Goal: Task Accomplishment & Management: Manage account settings

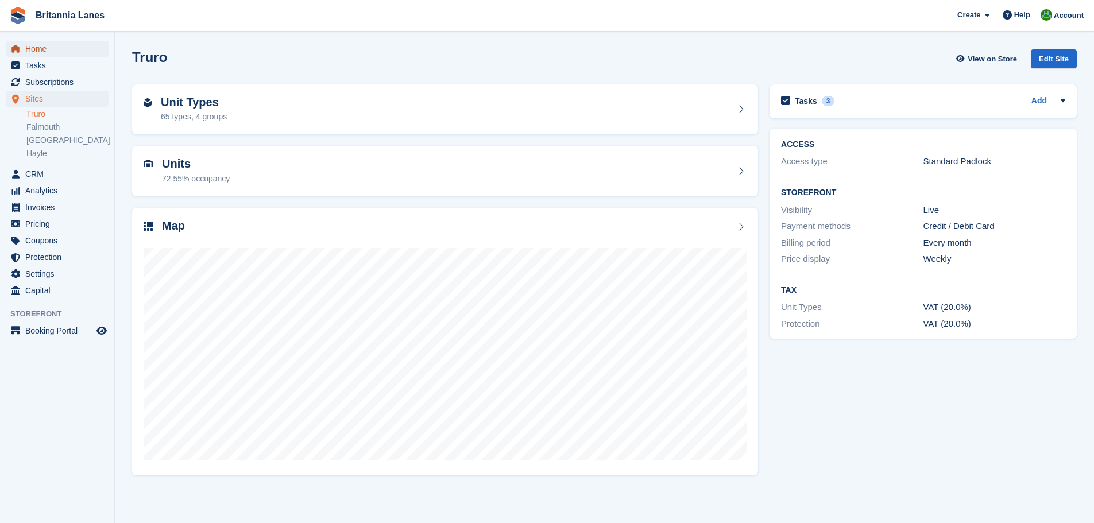
click at [51, 48] on span "Home" at bounding box center [59, 49] width 69 height 16
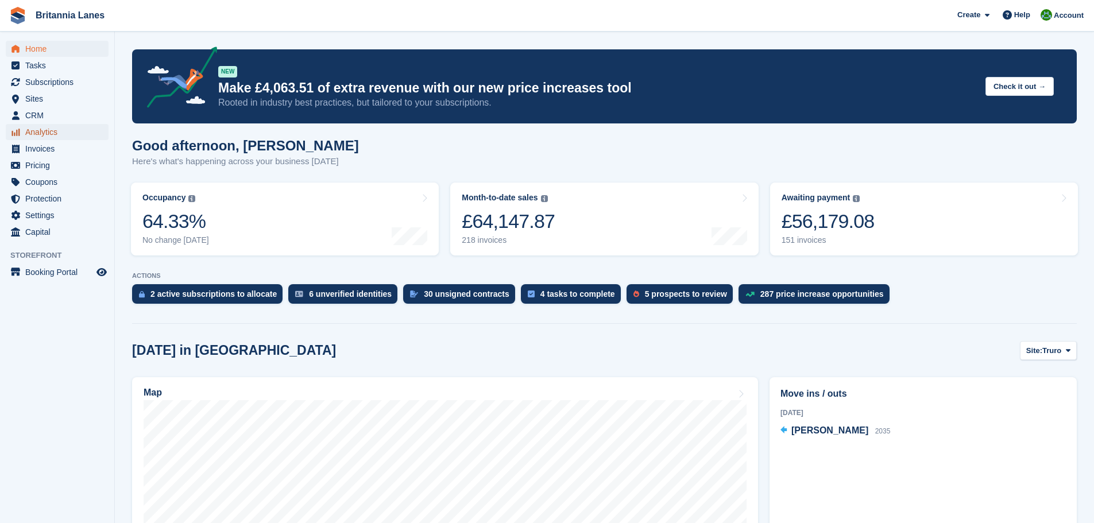
click at [52, 135] on span "Analytics" at bounding box center [59, 132] width 69 height 16
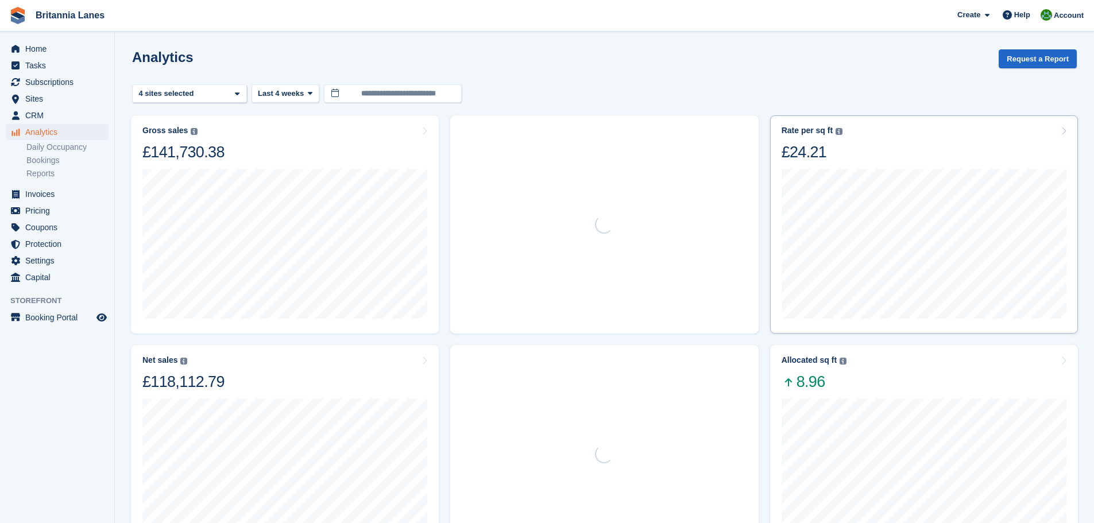
click at [925, 162] on div "22 Aug Rate per sq ft £24.02" at bounding box center [923, 242] width 285 height 161
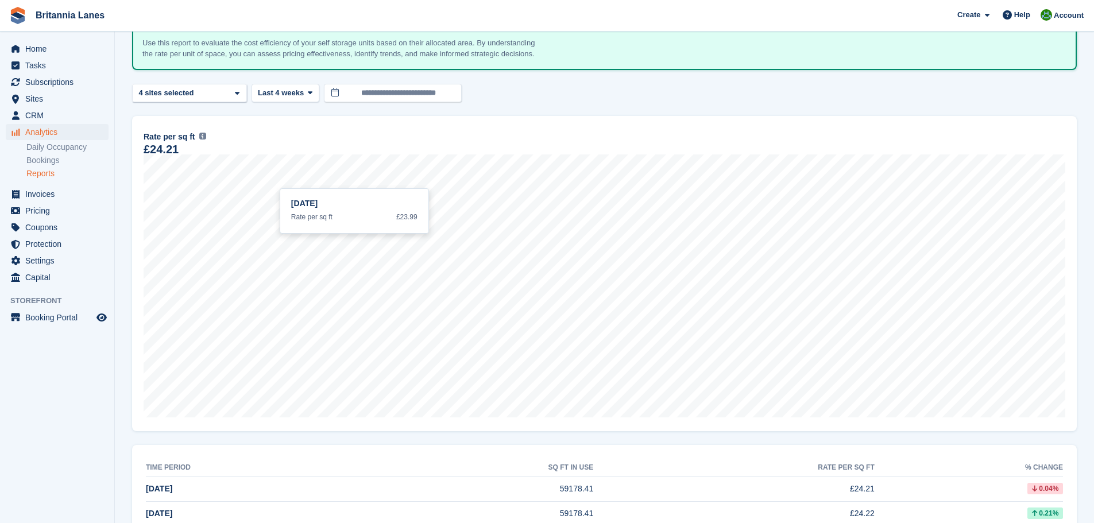
scroll to position [57, 0]
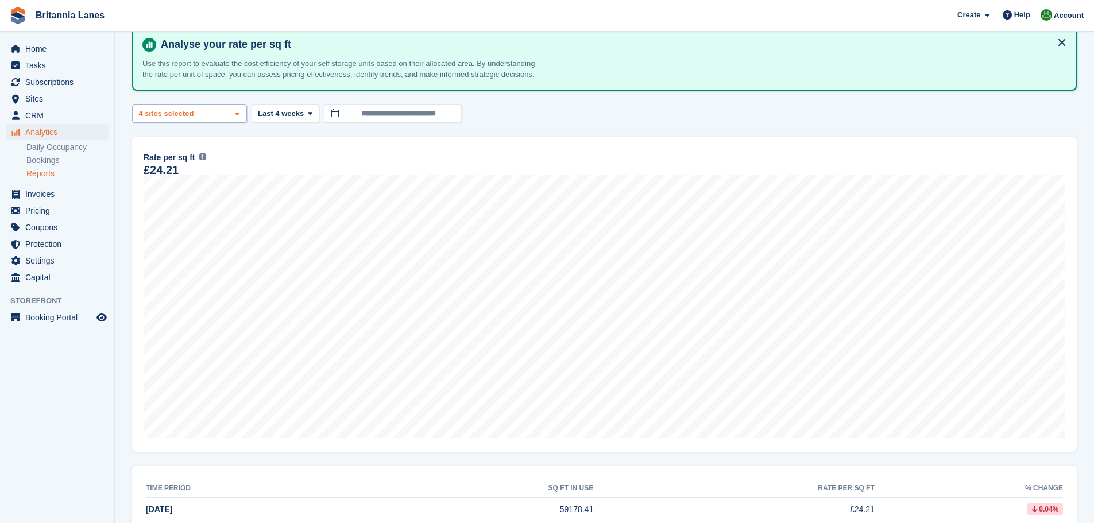
click at [226, 115] on div "Truro 2 sites selected 3 sites selected 4 sites selected" at bounding box center [189, 113] width 115 height 19
click at [162, 185] on div "Falmouth" at bounding box center [189, 186] width 104 height 19
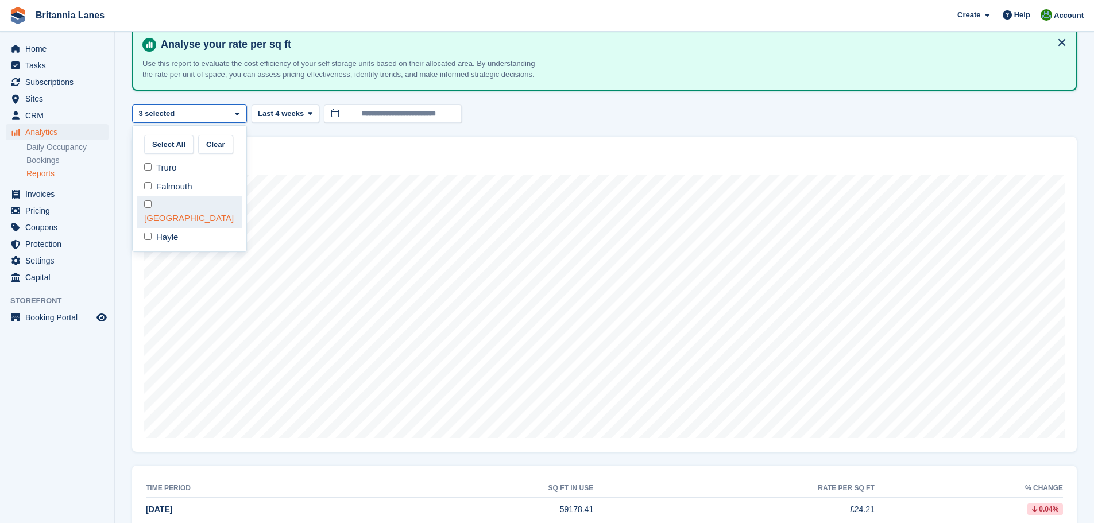
click at [166, 202] on div "[GEOGRAPHIC_DATA]" at bounding box center [189, 212] width 104 height 32
click at [166, 228] on div "Hayle" at bounding box center [189, 237] width 104 height 19
select select "****"
click at [652, 109] on div "**********" at bounding box center [604, 113] width 944 height 19
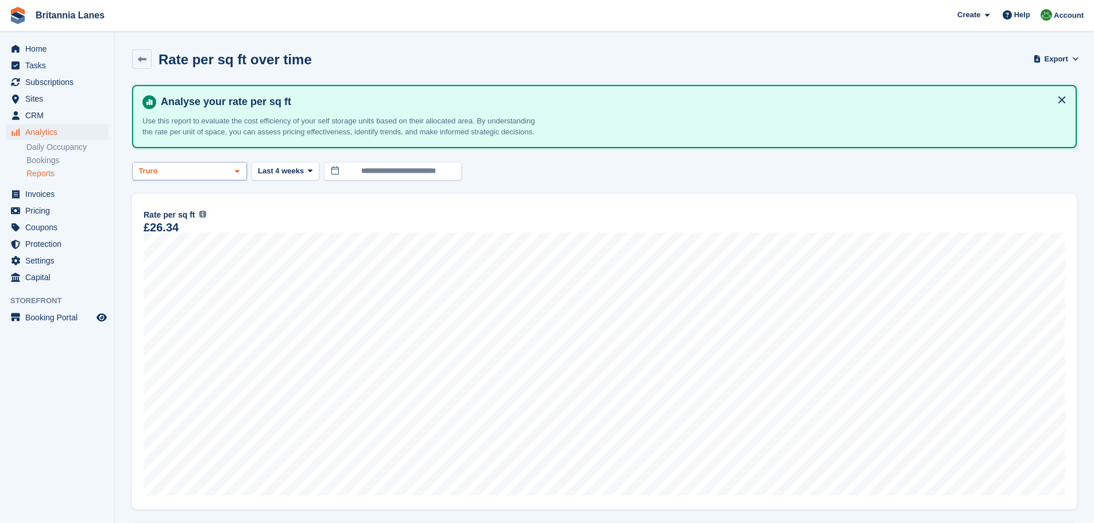
click at [218, 175] on div "Truro" at bounding box center [189, 171] width 115 height 19
click at [172, 285] on div "Hayle" at bounding box center [189, 294] width 104 height 19
select select "****"
click at [177, 176] on div "Hayle" at bounding box center [189, 171] width 115 height 19
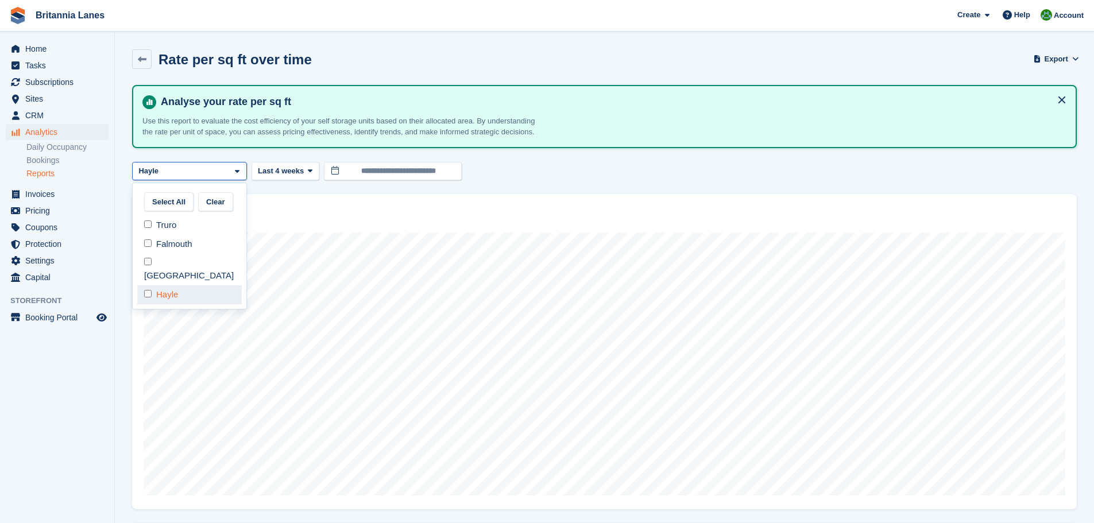
click at [160, 285] on div "Hayle" at bounding box center [189, 294] width 104 height 19
click at [172, 247] on div "Falmouth" at bounding box center [189, 243] width 104 height 19
select select "***"
click at [645, 162] on div "**********" at bounding box center [604, 171] width 944 height 19
click at [41, 99] on span "Sites" at bounding box center [59, 99] width 69 height 16
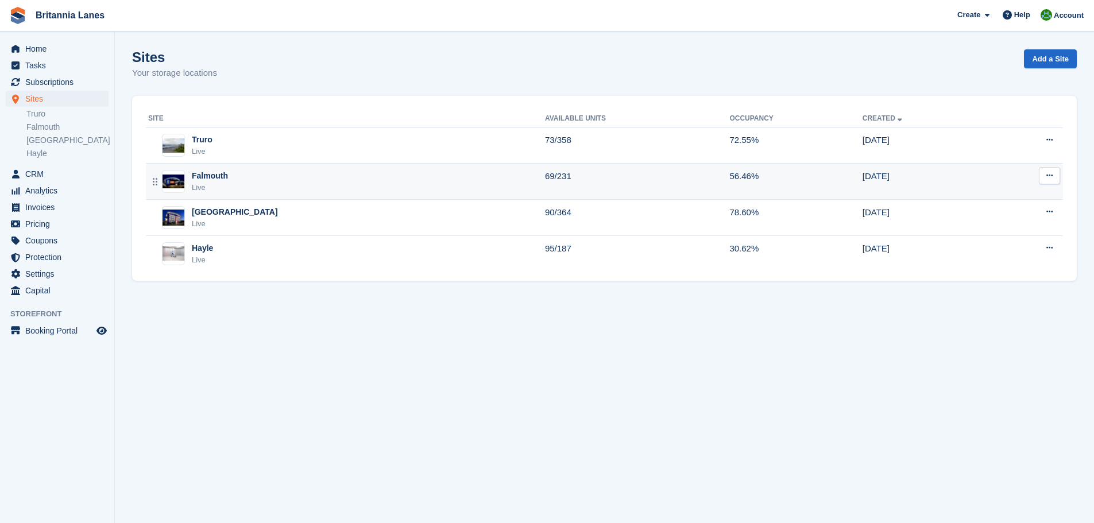
click at [241, 175] on div "Falmouth Live" at bounding box center [346, 182] width 397 height 24
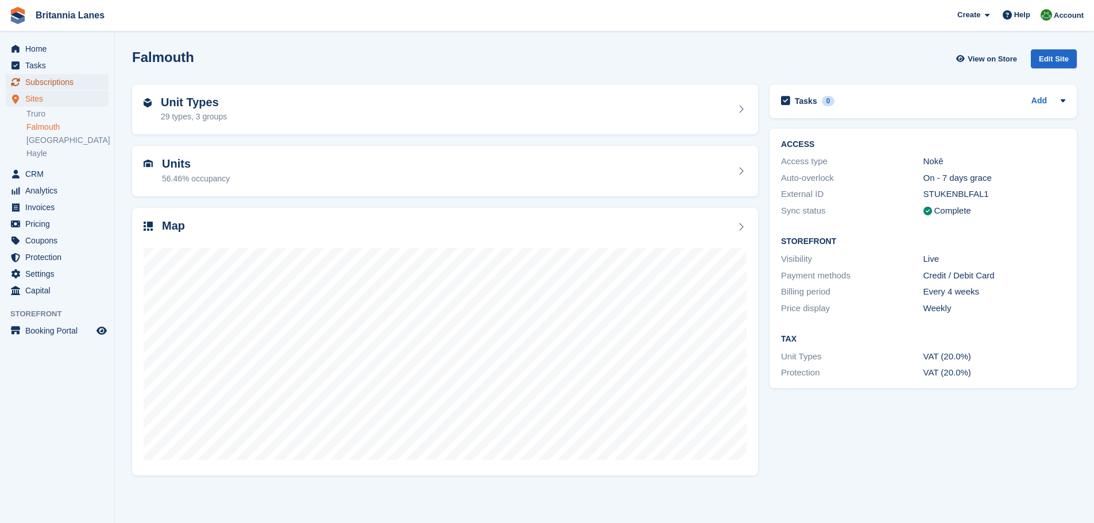
click at [69, 79] on span "Subscriptions" at bounding box center [59, 82] width 69 height 16
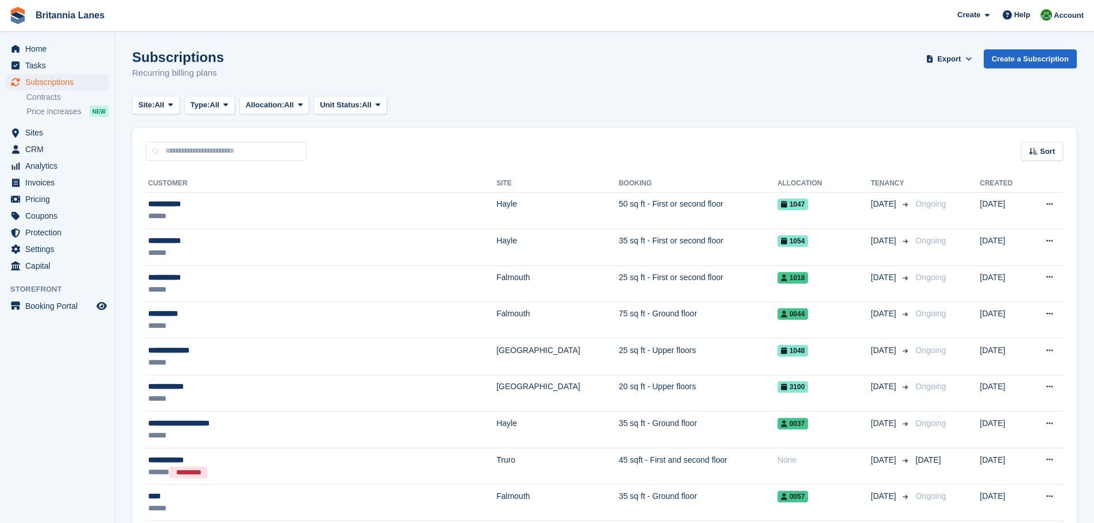
drag, startPoint x: 125, startPoint y: 258, endPoint x: 131, endPoint y: 193, distance: 65.2
drag, startPoint x: 131, startPoint y: 193, endPoint x: 123, endPoint y: 153, distance: 41.1
drag, startPoint x: 123, startPoint y: 152, endPoint x: 123, endPoint y: 126, distance: 25.3
drag, startPoint x: 130, startPoint y: 176, endPoint x: 127, endPoint y: 146, distance: 30.1
drag, startPoint x: 233, startPoint y: 76, endPoint x: 133, endPoint y: 56, distance: 102.0
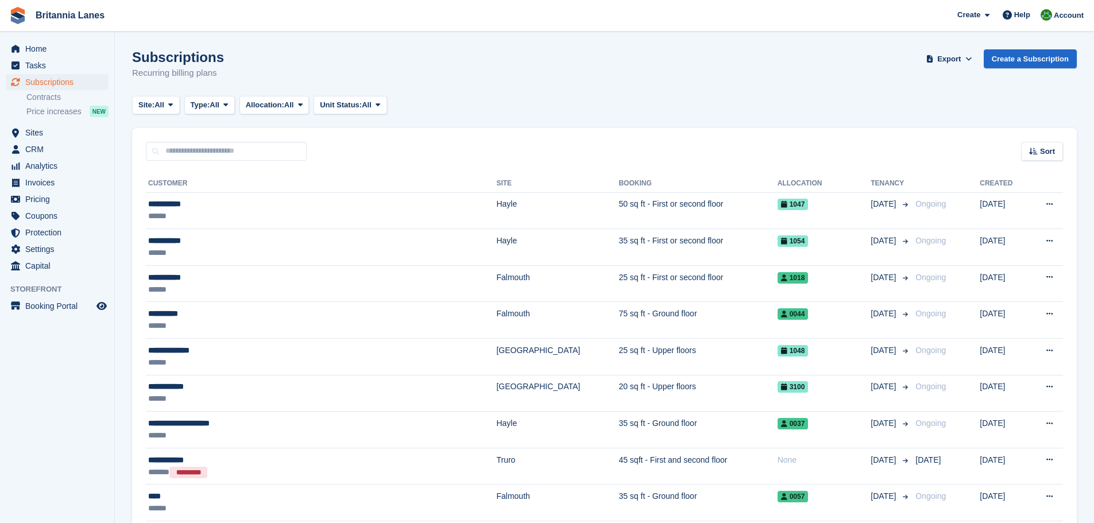
click at [133, 56] on div "Subscriptions Recurring billing plans Export Export Subscriptions Export a CSV …" at bounding box center [604, 71] width 944 height 44
click at [241, 73] on div "Subscriptions Recurring billing plans Export Export Subscriptions Export a CSV …" at bounding box center [604, 71] width 944 height 44
drag, startPoint x: 233, startPoint y: 78, endPoint x: 133, endPoint y: 59, distance: 101.7
click at [133, 59] on div "Subscriptions Recurring billing plans Export Export Subscriptions Export a CSV …" at bounding box center [604, 71] width 944 height 44
click at [226, 67] on div "Subscriptions Recurring billing plans Export Export Subscriptions Export a CSV …" at bounding box center [604, 71] width 944 height 44
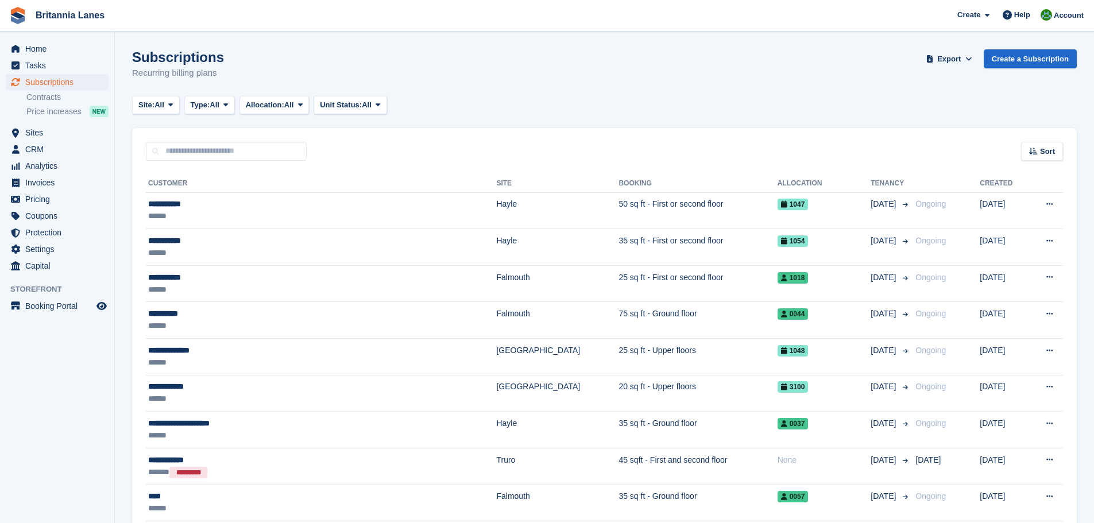
drag, startPoint x: 129, startPoint y: 318, endPoint x: 129, endPoint y: 276, distance: 42.5
drag, startPoint x: 126, startPoint y: 277, endPoint x: 125, endPoint y: 154, distance: 123.4
drag, startPoint x: 124, startPoint y: 277, endPoint x: 131, endPoint y: 179, distance: 98.4
click at [52, 161] on span "Analytics" at bounding box center [59, 166] width 69 height 16
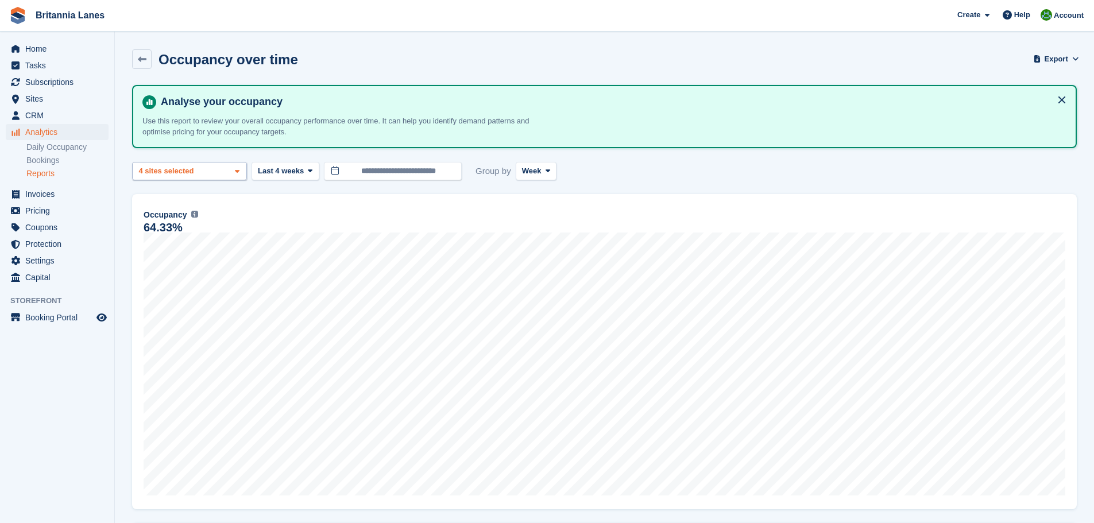
click at [198, 172] on div "Truro 2 sites selected 3 sites selected 4 sites selected" at bounding box center [189, 171] width 115 height 19
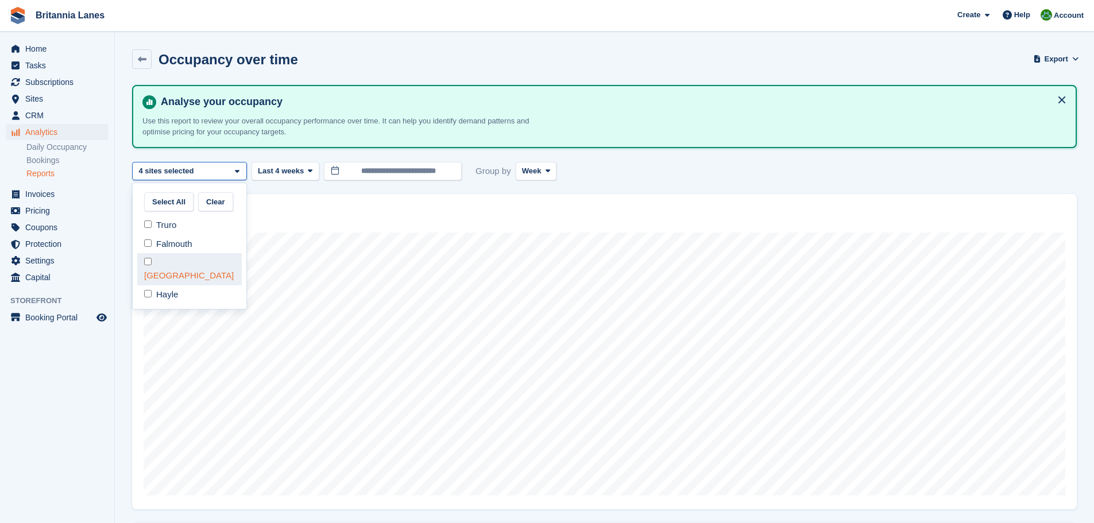
click at [173, 265] on div "[GEOGRAPHIC_DATA]" at bounding box center [189, 269] width 104 height 32
click at [173, 242] on div "Falmouth" at bounding box center [189, 243] width 104 height 19
click at [172, 222] on div "Truro" at bounding box center [189, 225] width 104 height 19
select select "****"
click at [653, 172] on div "**********" at bounding box center [604, 171] width 944 height 19
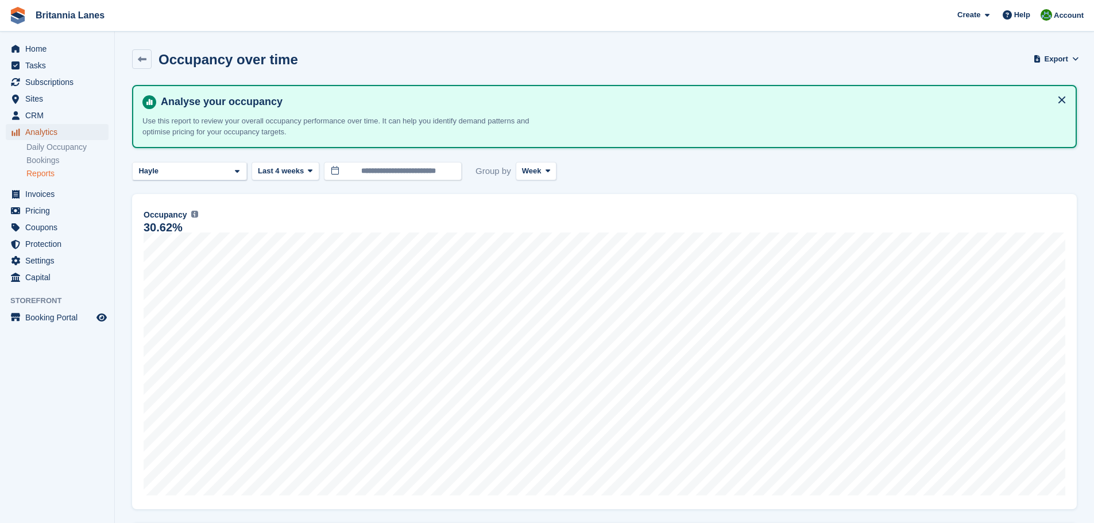
click at [53, 131] on span "Analytics" at bounding box center [59, 132] width 69 height 16
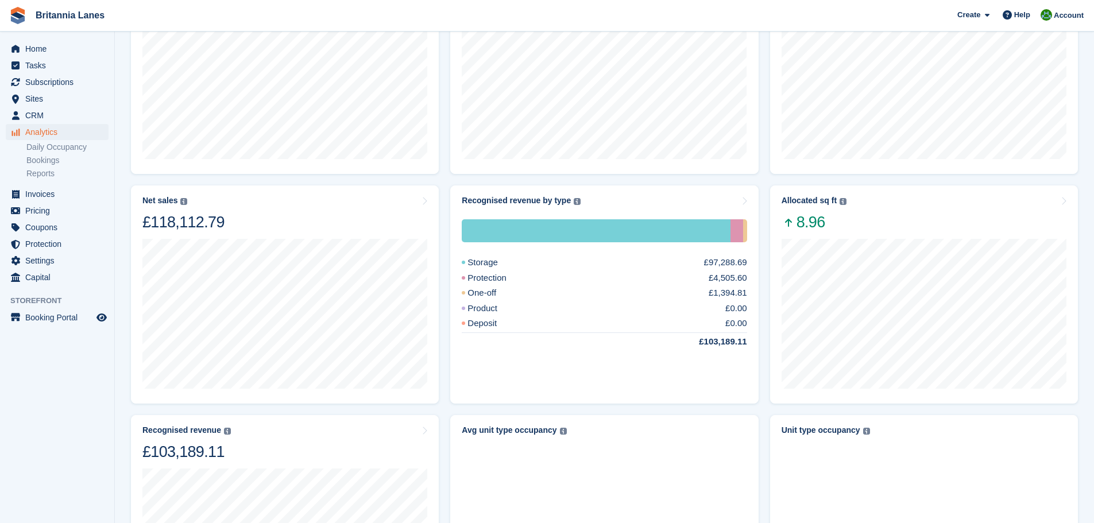
scroll to position [160, 0]
click at [933, 213] on div "Allocated sq ft The total change in allocated area from the beginning to the en…" at bounding box center [923, 214] width 285 height 36
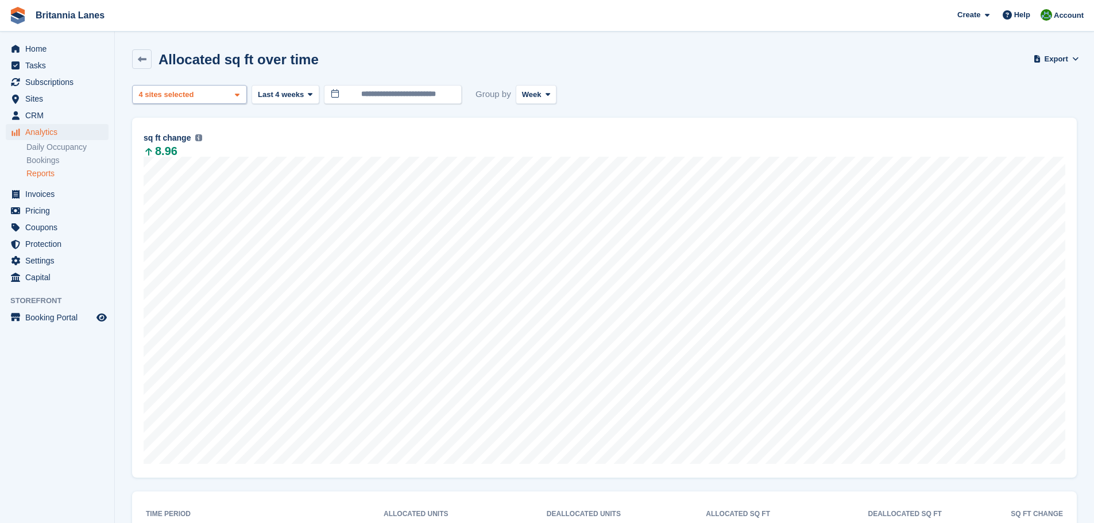
click at [205, 99] on div "Truro 2 sites selected 3 sites selected 4 sites selected" at bounding box center [189, 94] width 115 height 19
click at [184, 168] on div "Falmouth" at bounding box center [189, 167] width 104 height 19
click at [176, 185] on div "[GEOGRAPHIC_DATA]" at bounding box center [189, 193] width 104 height 32
click at [171, 208] on div "Hayle" at bounding box center [189, 217] width 104 height 19
select select "****"
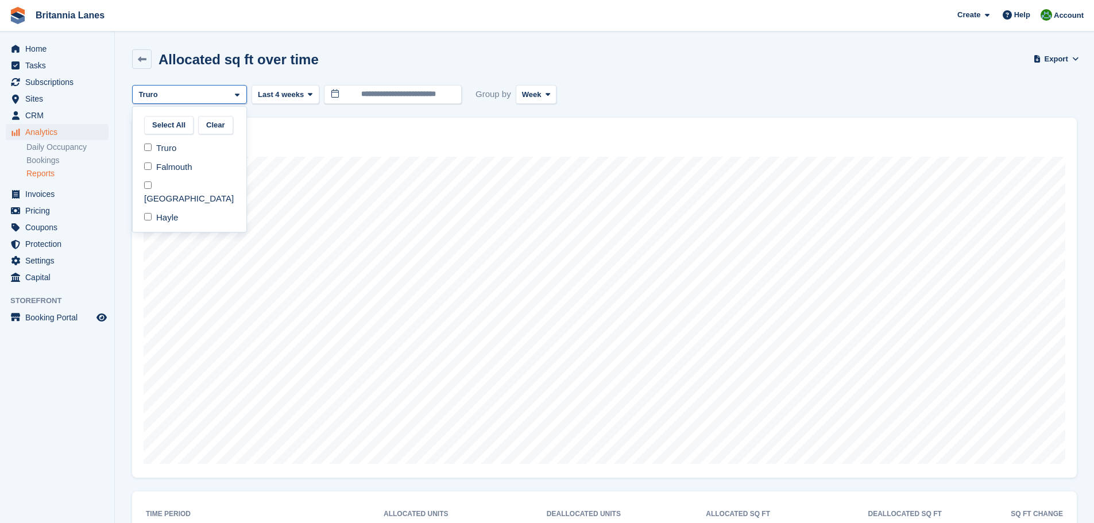
click at [711, 118] on div "11 Aug to 17 Aug Allocated 503.9 Deallocated -814.3 Change -310.4 sq ft change …" at bounding box center [604, 298] width 944 height 360
click at [222, 94] on div "Truro" at bounding box center [189, 94] width 115 height 19
click at [177, 170] on div "Falmouth" at bounding box center [189, 167] width 104 height 19
click at [170, 152] on div "Truro" at bounding box center [189, 148] width 104 height 19
select select "***"
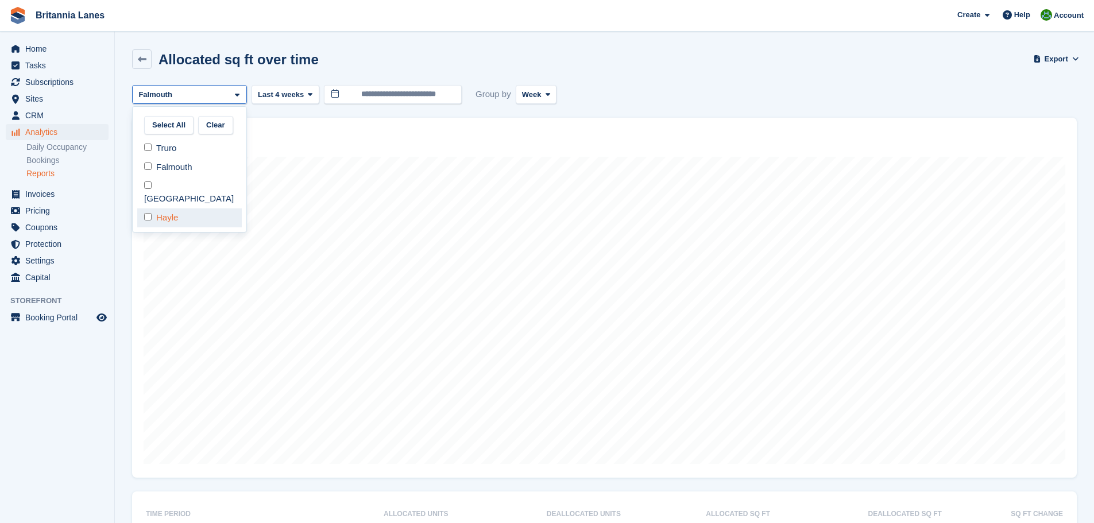
click at [164, 202] on div at bounding box center [679, 411] width 1094 height 652
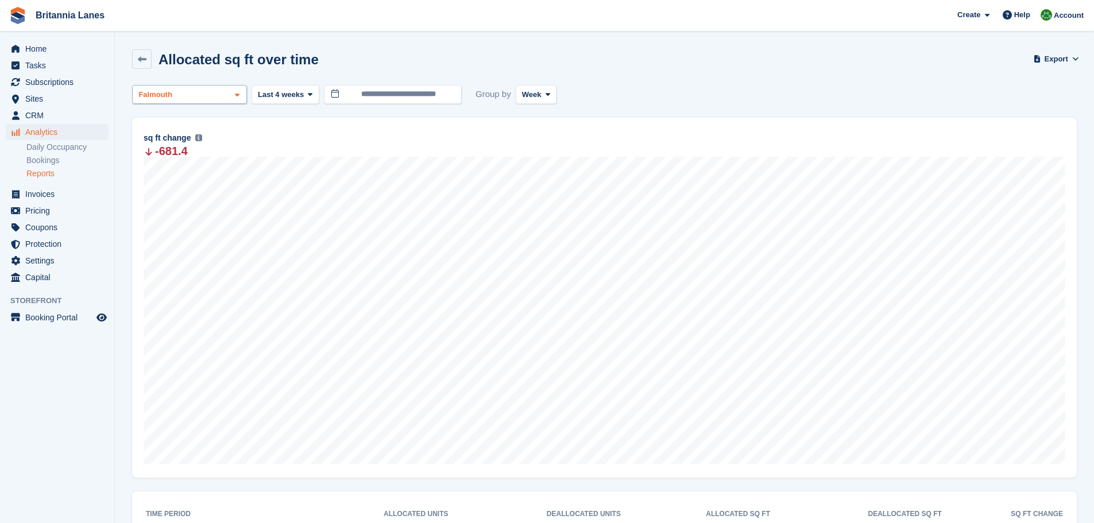
click at [175, 92] on div "Falmouth" at bounding box center [189, 94] width 115 height 19
click at [165, 208] on div "Hayle" at bounding box center [189, 217] width 104 height 19
click at [173, 169] on div "Falmouth" at bounding box center [189, 167] width 104 height 19
select select "****"
click at [365, 153] on div "-681.4" at bounding box center [604, 151] width 921 height 10
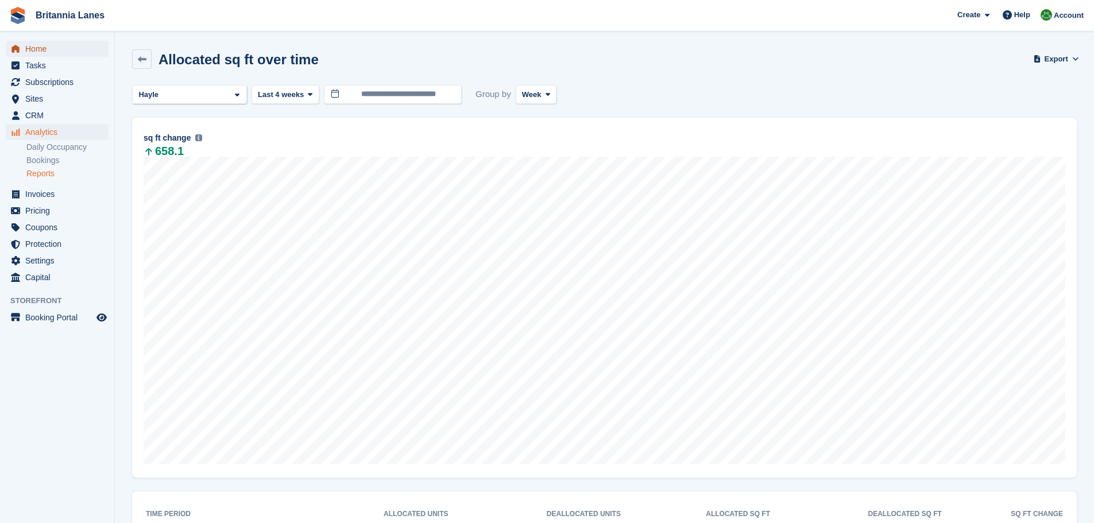
click at [63, 47] on span "Home" at bounding box center [59, 49] width 69 height 16
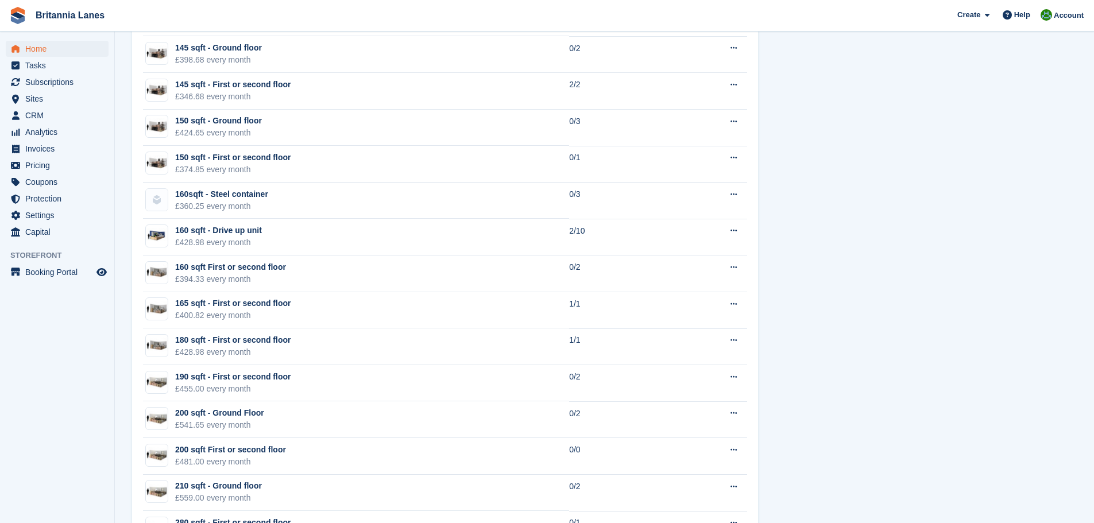
scroll to position [2584, 0]
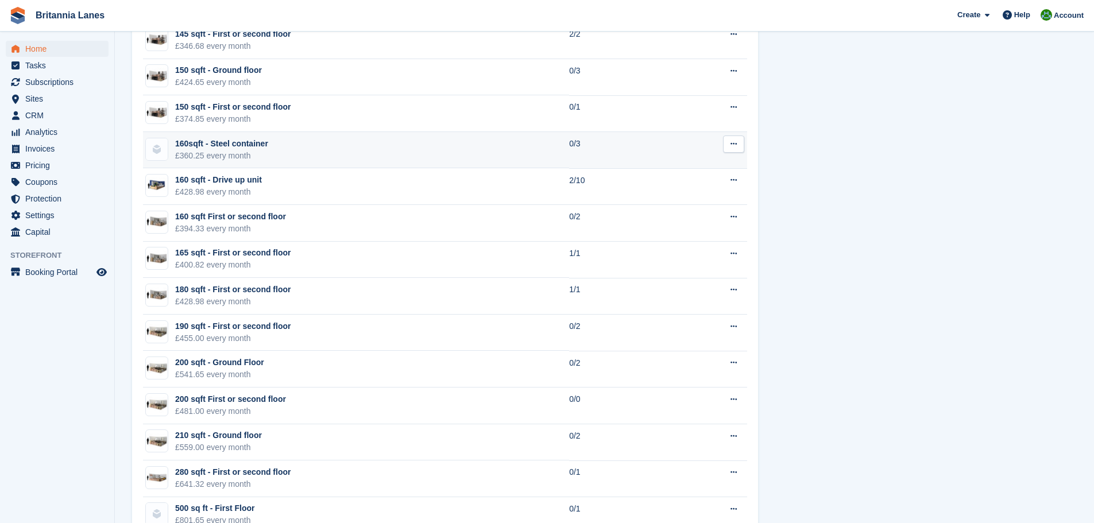
click at [330, 142] on td "160sqft - Steel container £360.25 every month" at bounding box center [356, 150] width 426 height 37
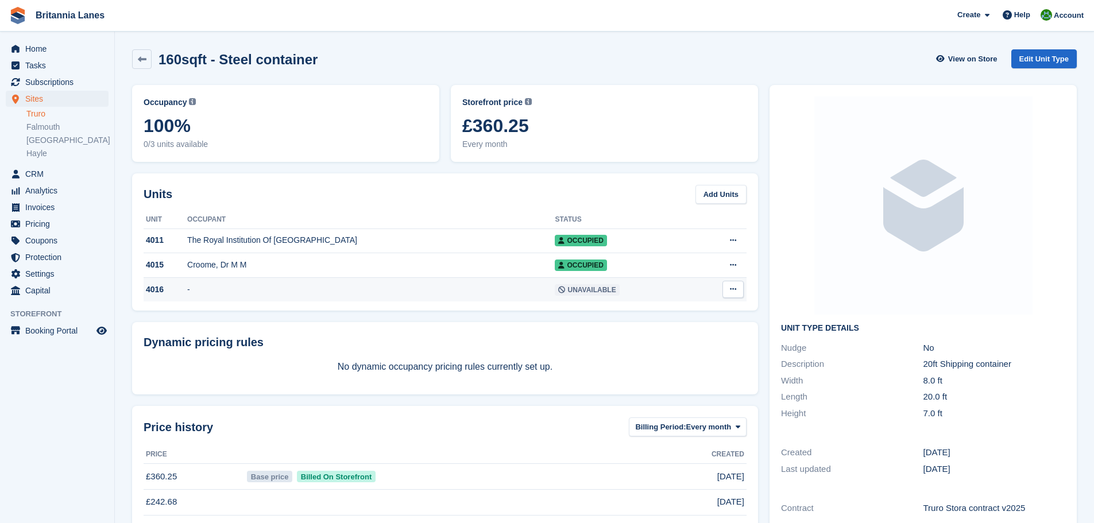
click at [187, 293] on div "4016" at bounding box center [166, 290] width 44 height 12
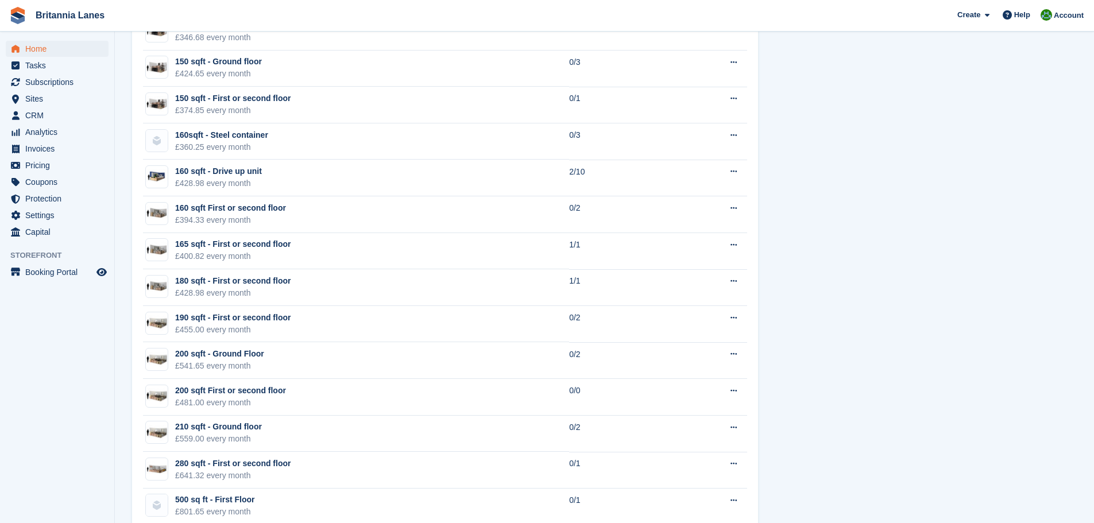
scroll to position [2620, 0]
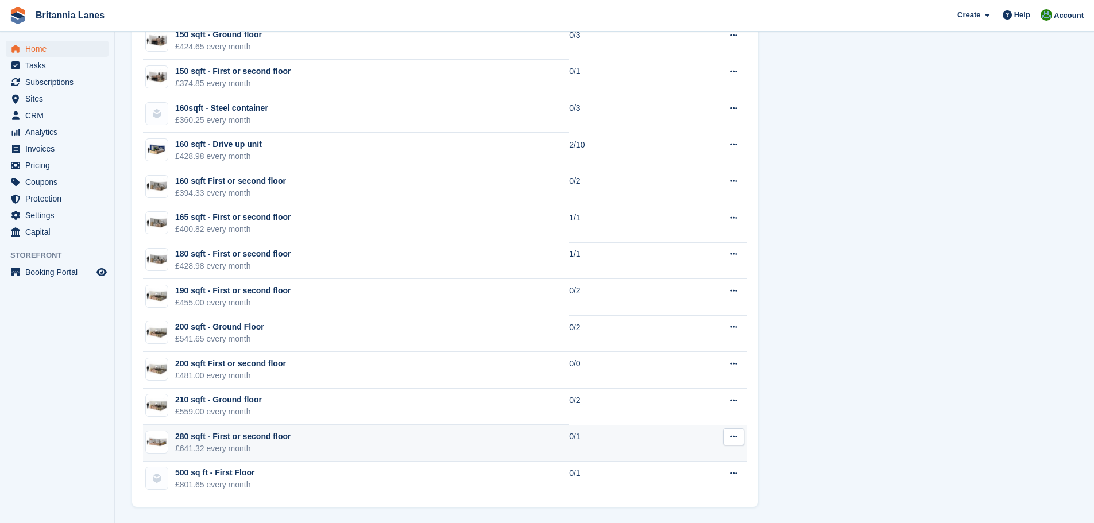
click at [314, 442] on td "280 sqft - First or second floor £641.32 every month" at bounding box center [356, 443] width 426 height 37
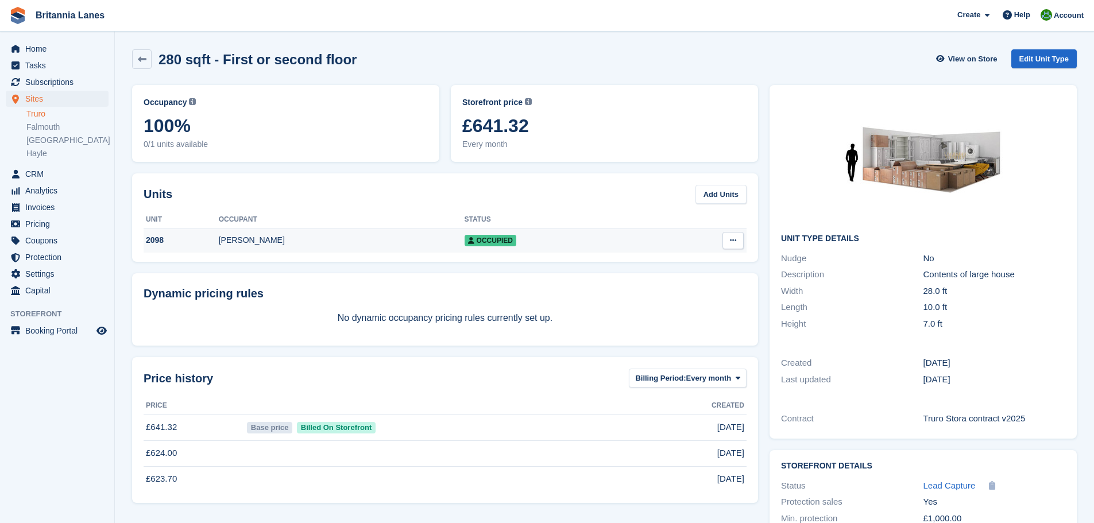
click at [289, 243] on div "[PERSON_NAME]" at bounding box center [342, 240] width 246 height 12
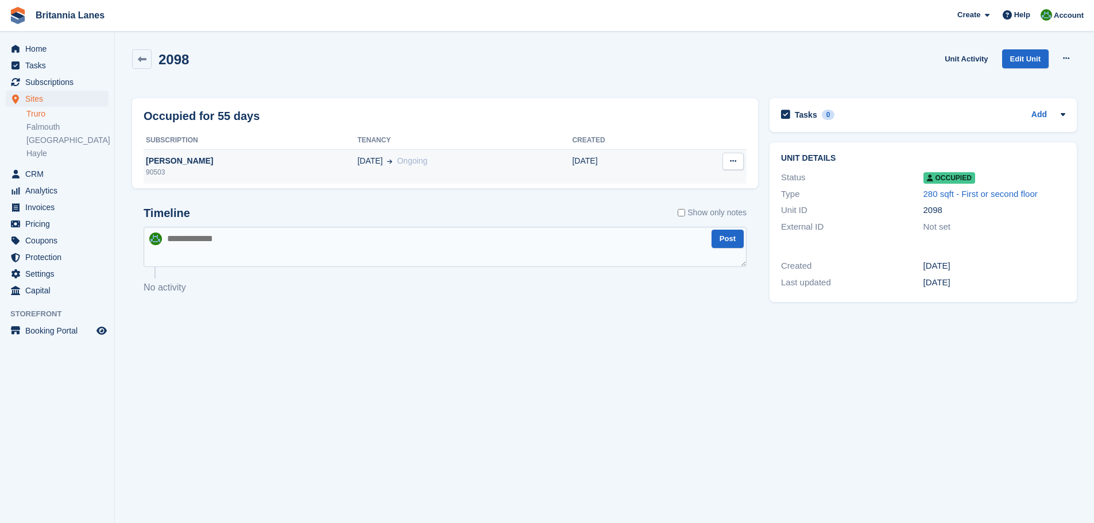
click at [233, 164] on div "[PERSON_NAME]" at bounding box center [251, 161] width 214 height 12
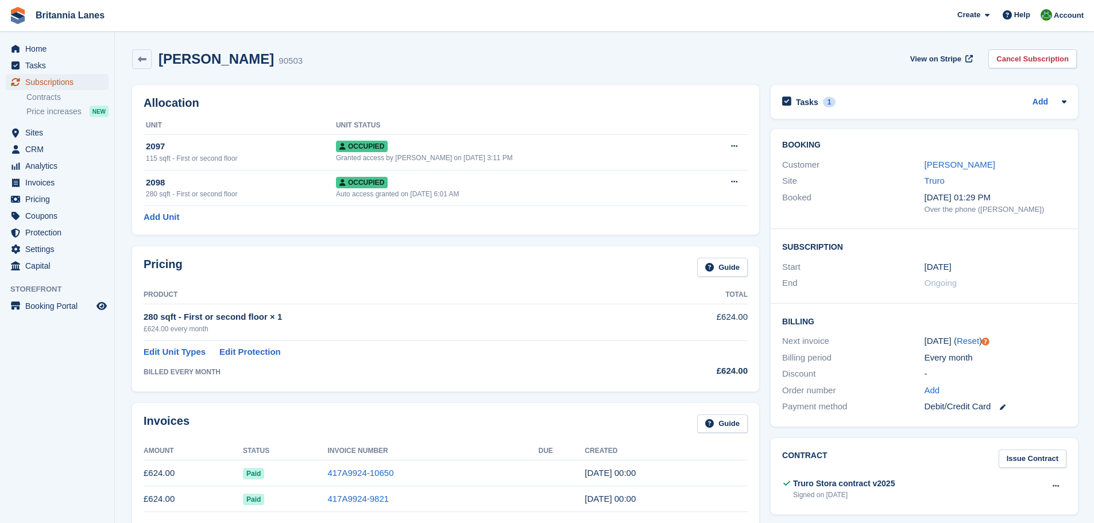
click at [60, 83] on span "Subscriptions" at bounding box center [59, 82] width 69 height 16
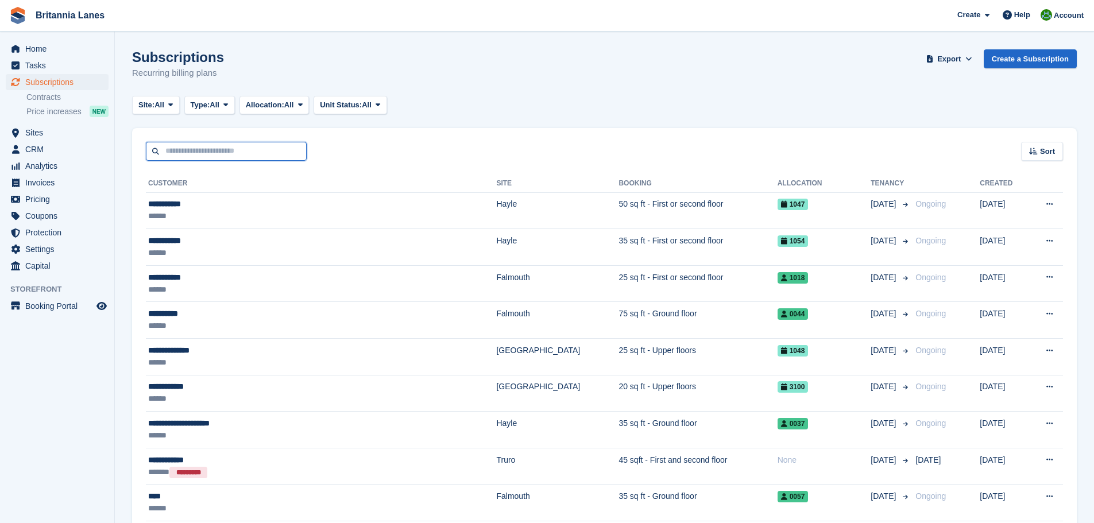
click at [223, 157] on input "text" at bounding box center [226, 151] width 161 height 19
type input "*****"
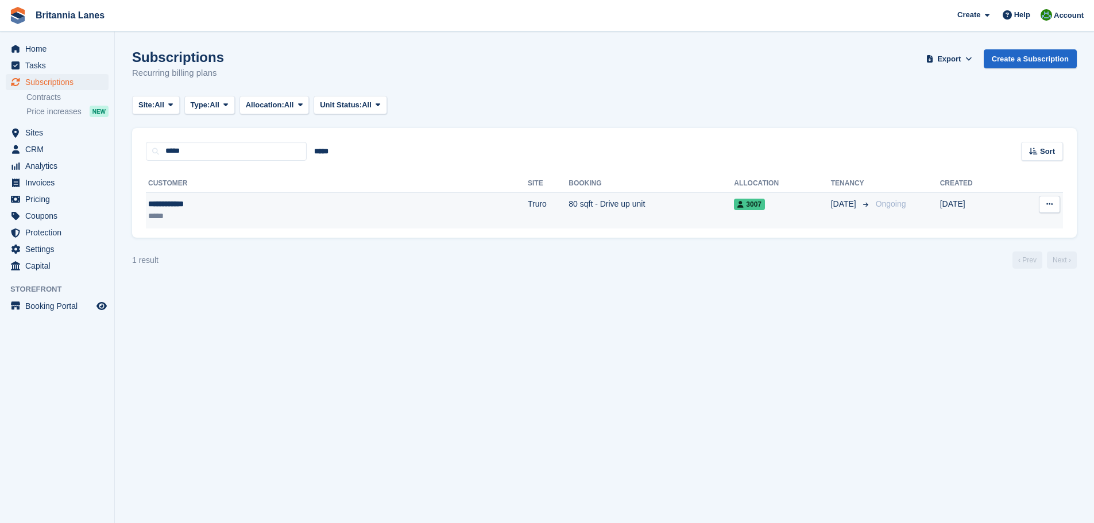
click at [288, 214] on div "*****" at bounding box center [235, 216] width 174 height 12
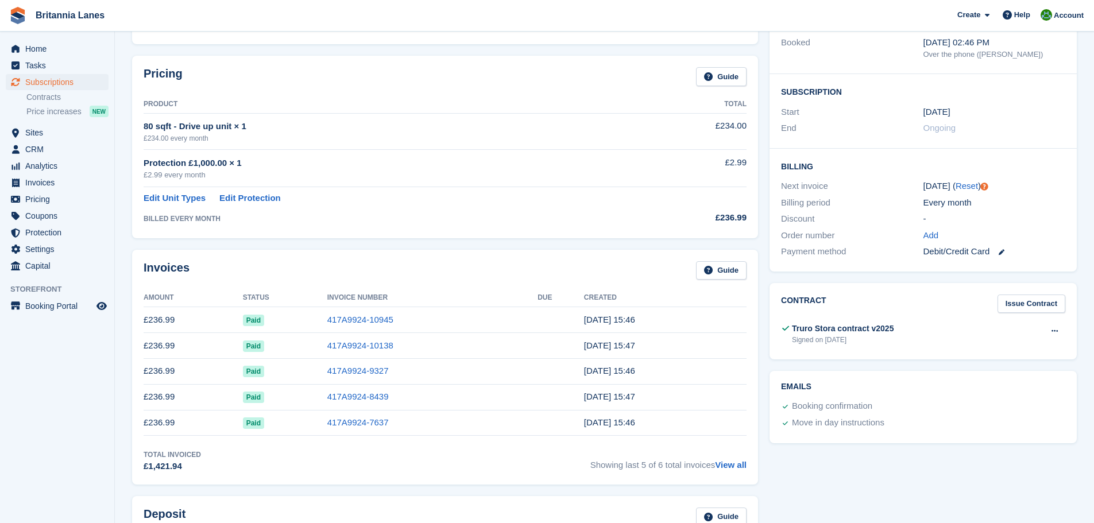
scroll to position [172, 0]
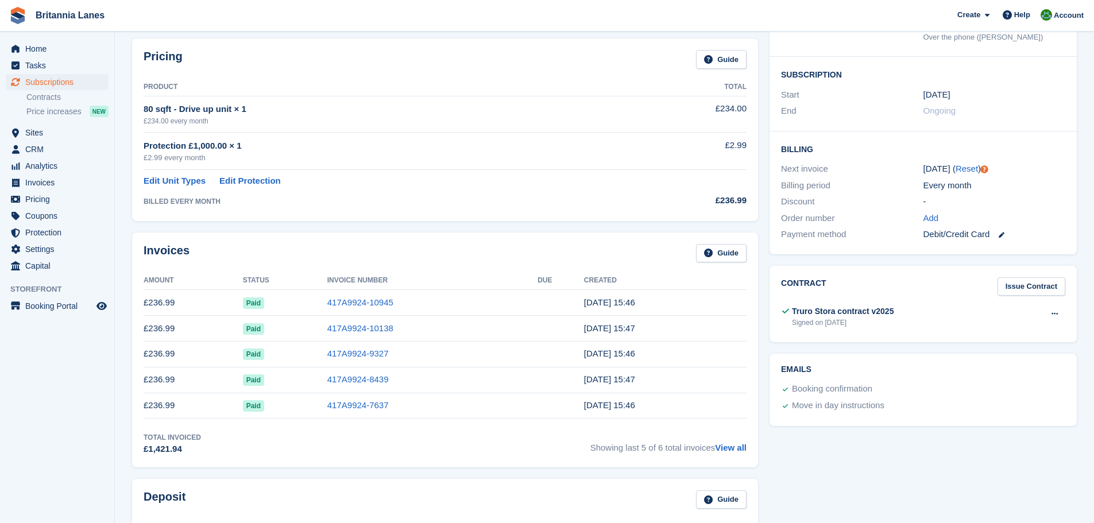
click at [841, 460] on div "Tasks 0 Add No tasks related to Subscription #79343 Booking Customer [PERSON_NA…" at bounding box center [923, 369] width 319 height 925
click at [364, 302] on link "417A9924-10945" at bounding box center [360, 302] width 66 height 10
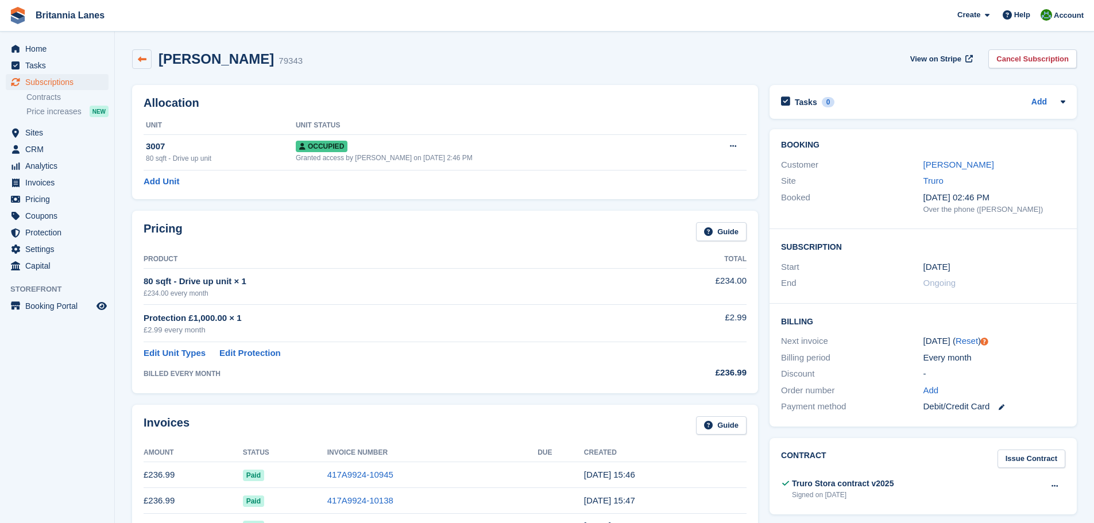
click at [142, 53] on link at bounding box center [142, 59] width 20 height 20
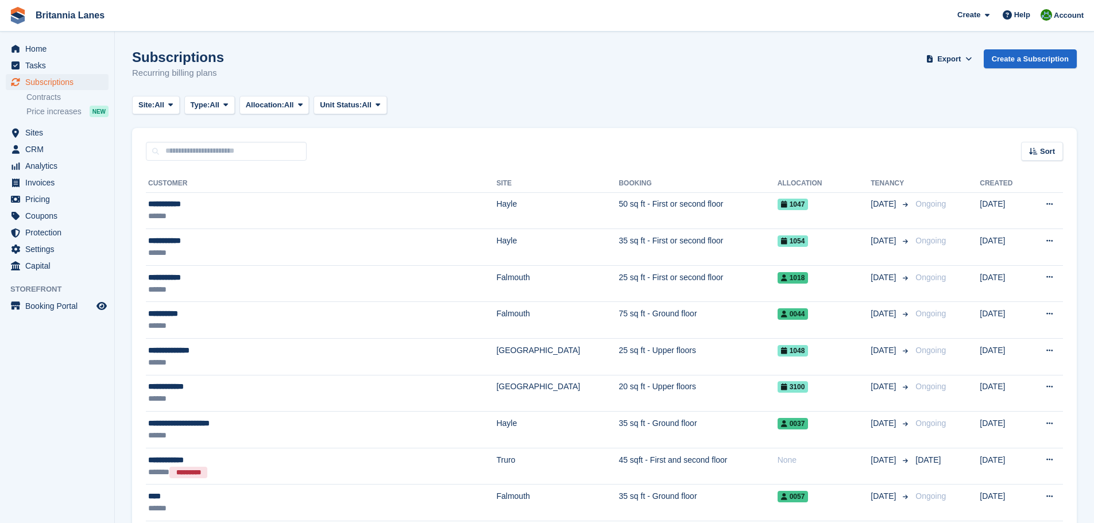
drag, startPoint x: 133, startPoint y: 379, endPoint x: 137, endPoint y: 251, distance: 128.1
click at [253, 211] on div "******" at bounding box center [267, 216] width 238 height 12
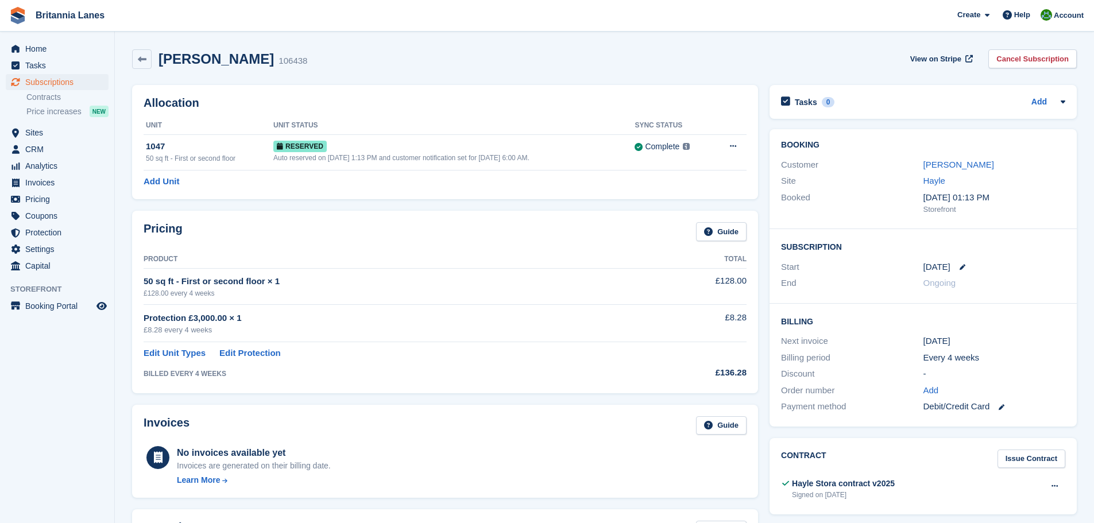
drag, startPoint x: 831, startPoint y: 384, endPoint x: 819, endPoint y: 273, distance: 112.1
click at [40, 45] on span "Home" at bounding box center [59, 49] width 69 height 16
